Goal: Book appointment/travel/reservation

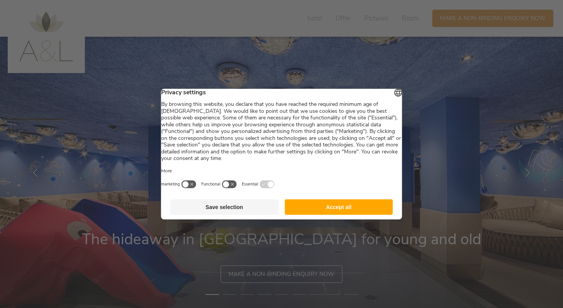
click at [315, 211] on button "Accept all" at bounding box center [339, 206] width 108 height 15
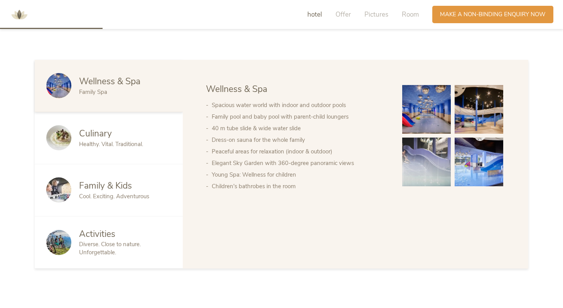
scroll to position [414, 0]
click at [119, 198] on font "Cool. Exciting. Adventurous" at bounding box center [114, 196] width 70 height 8
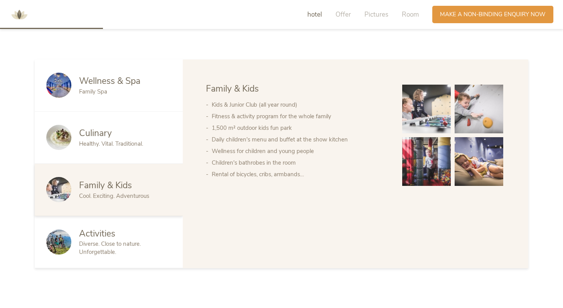
click at [122, 244] on font "Diverse. Close to nature. Unforgettable." at bounding box center [110, 248] width 62 height 16
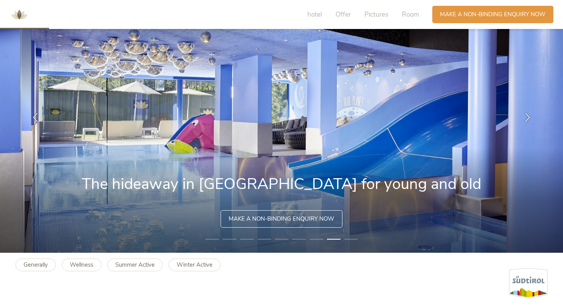
scroll to position [0, 0]
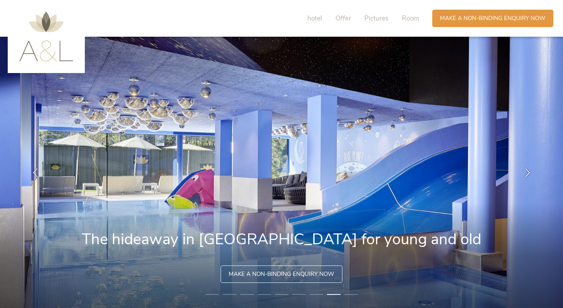
click at [51, 51] on img at bounding box center [46, 37] width 54 height 50
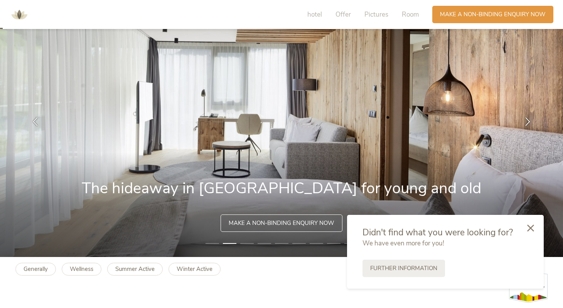
scroll to position [12, 0]
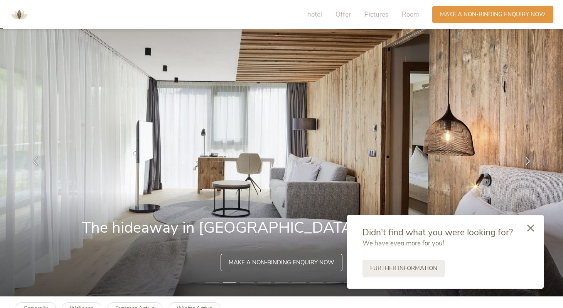
click at [307, 19] on div "hotel Offer Pictures Room" at bounding box center [365, 14] width 135 height 17
click at [320, 14] on font "hotel" at bounding box center [315, 14] width 15 height 9
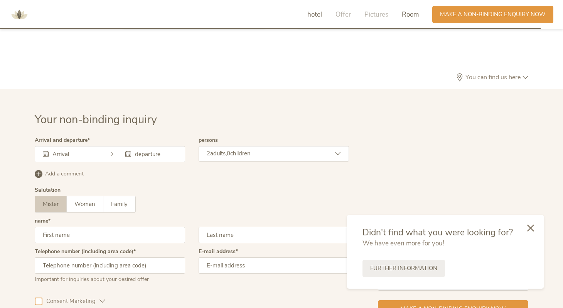
scroll to position [2276, 0]
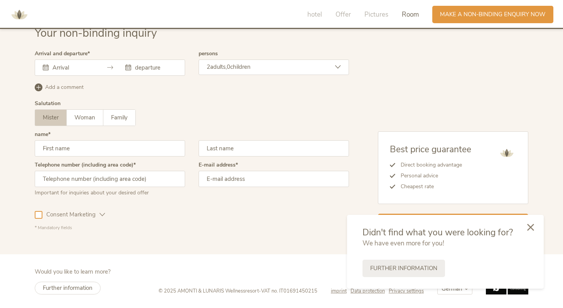
click at [529, 225] on icon at bounding box center [531, 226] width 7 height 7
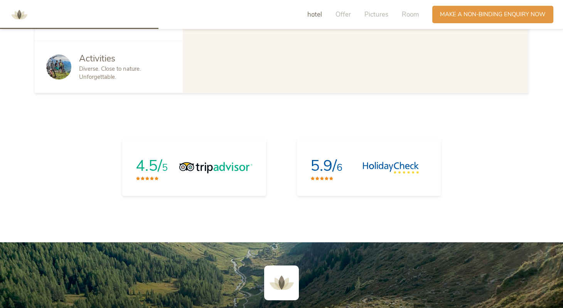
scroll to position [641, 0]
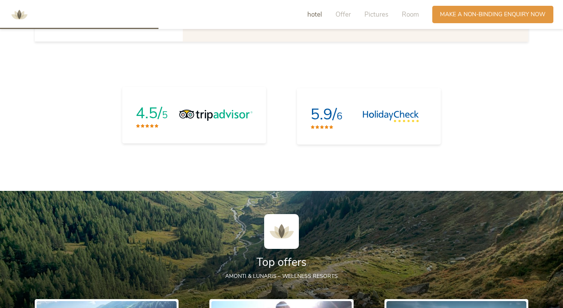
click at [207, 131] on link "4.5/ 5" at bounding box center [194, 115] width 144 height 56
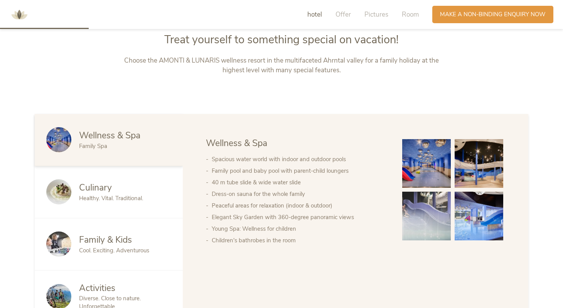
scroll to position [360, 0]
click at [433, 181] on img at bounding box center [426, 163] width 49 height 49
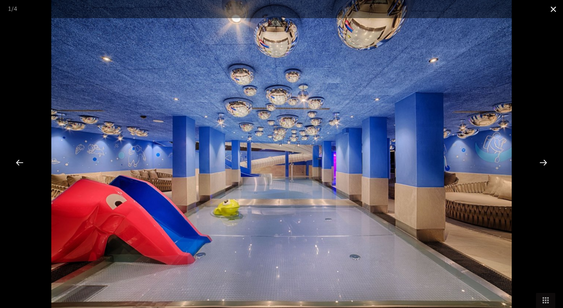
click at [553, 14] on span at bounding box center [553, 9] width 19 height 18
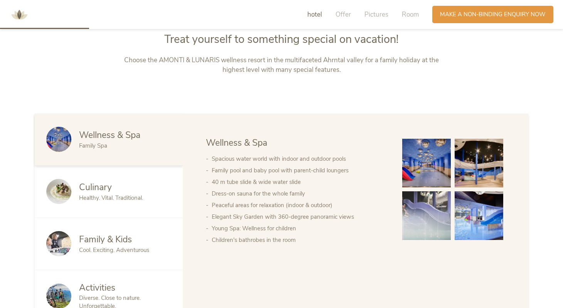
click at [117, 233] on font "Family & Kids" at bounding box center [105, 239] width 53 height 12
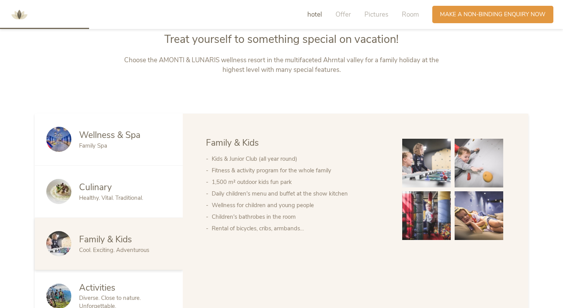
click at [423, 156] on img at bounding box center [426, 163] width 49 height 49
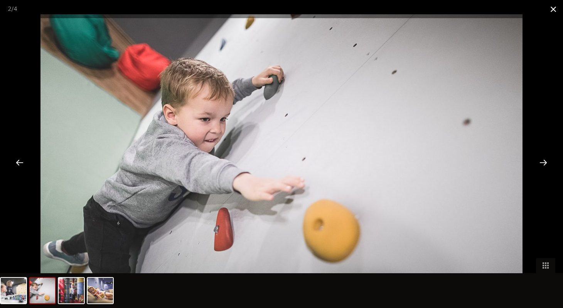
click at [550, 11] on span at bounding box center [553, 9] width 19 height 18
